Goal: Task Accomplishment & Management: Manage account settings

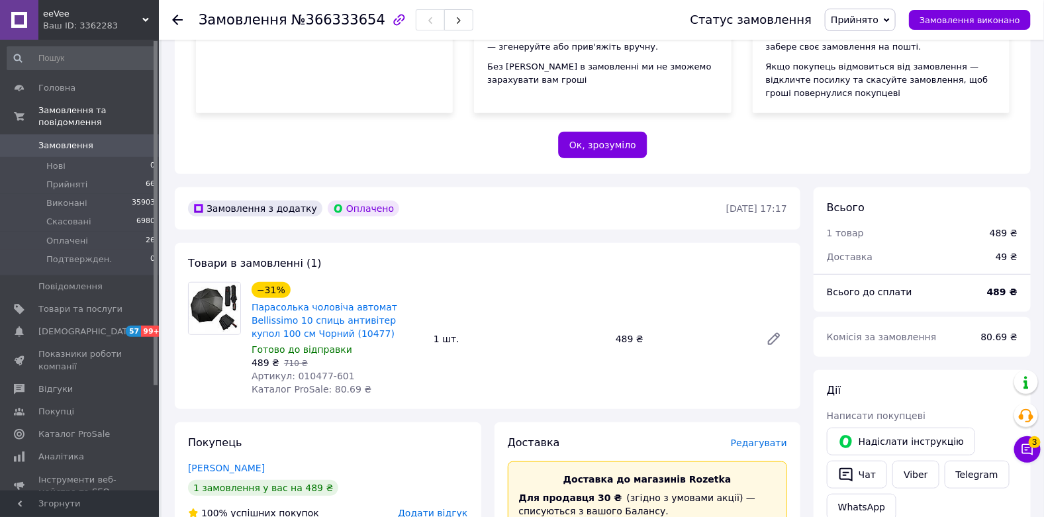
scroll to position [226, 0]
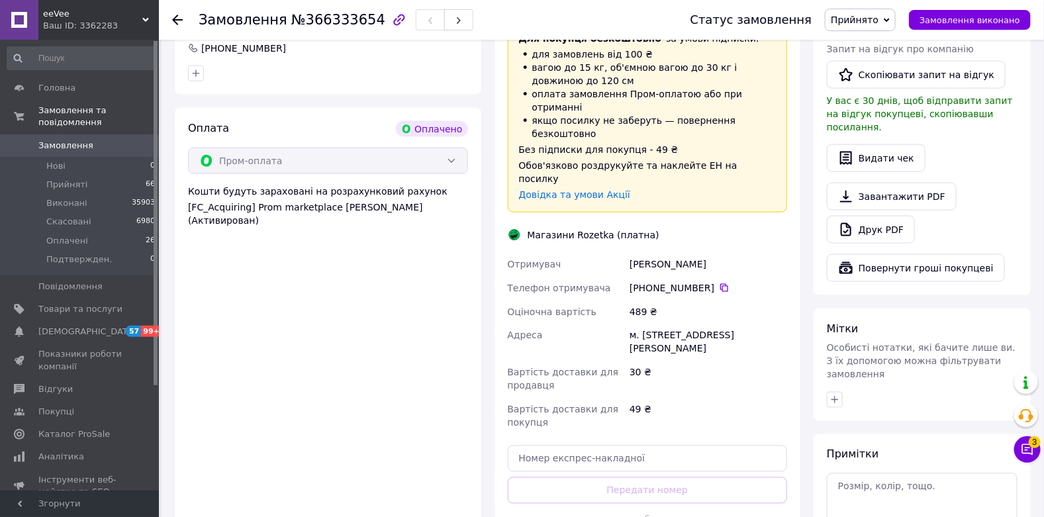
scroll to position [802, 0]
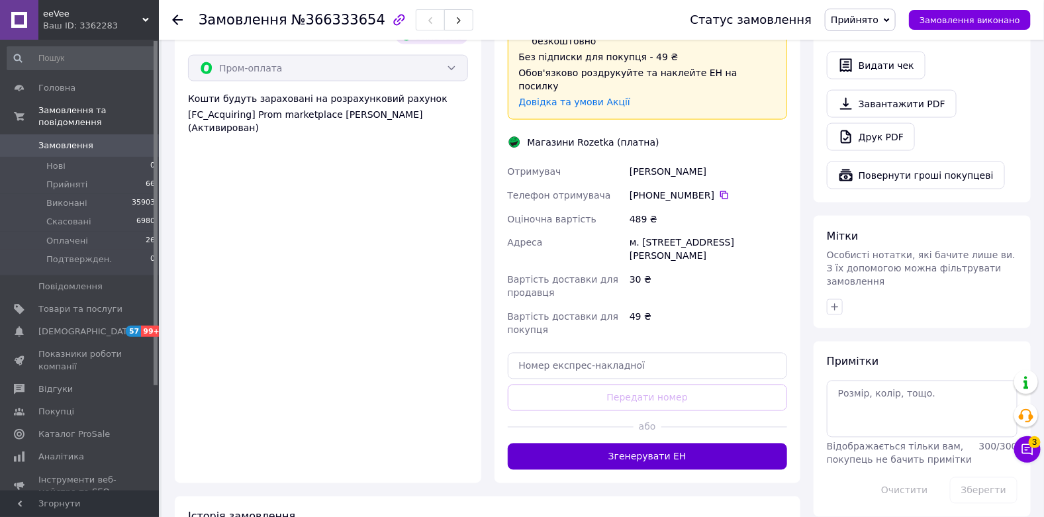
click at [616, 444] on button "Згенерувати ЕН" at bounding box center [648, 457] width 280 height 26
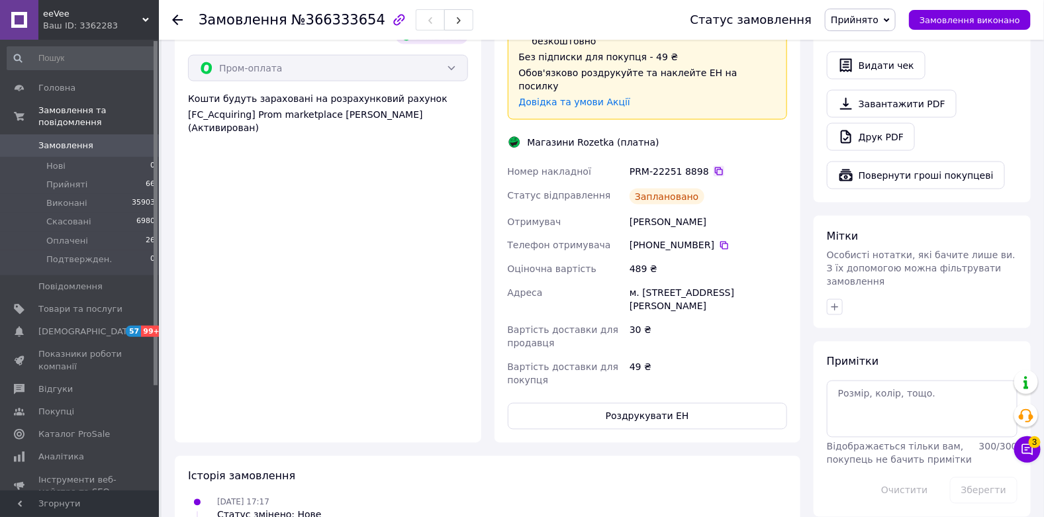
click at [715, 166] on icon at bounding box center [719, 171] width 11 height 11
click at [622, 403] on button "Роздрукувати ЕН" at bounding box center [648, 416] width 280 height 26
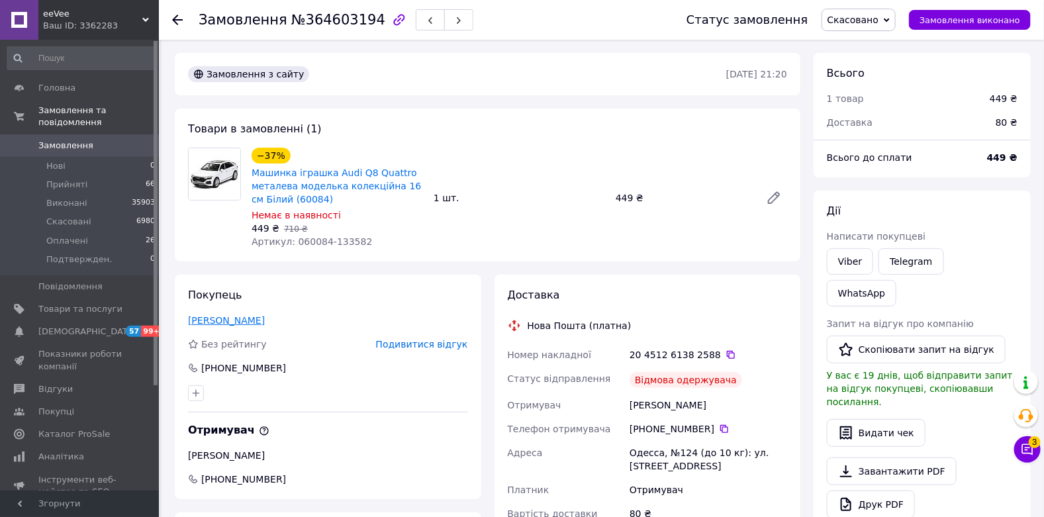
click at [233, 322] on link "Добридень Артем" at bounding box center [226, 320] width 77 height 11
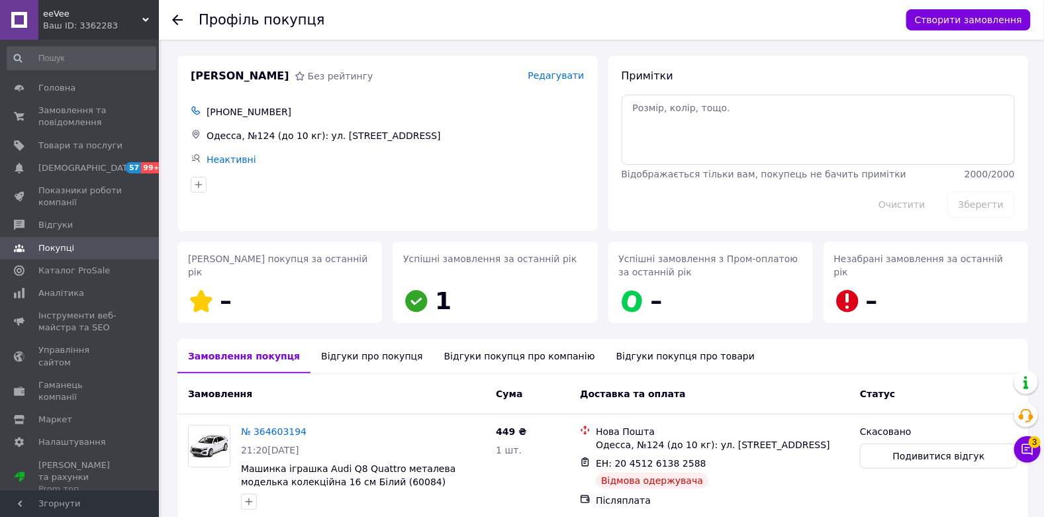
click at [371, 356] on div "Відгуки про покупця" at bounding box center [371, 356] width 122 height 34
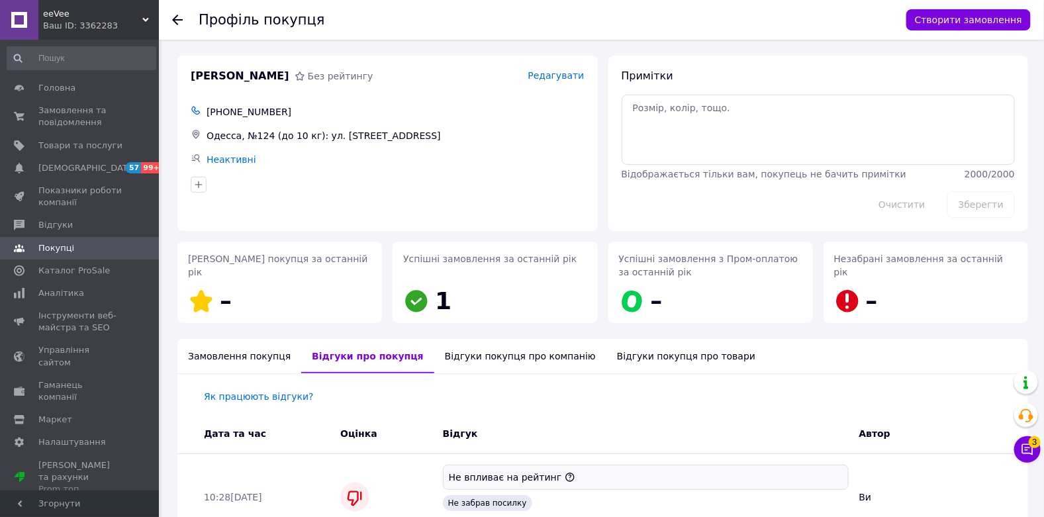
scroll to position [80, 0]
